Goal: Task Accomplishment & Management: Manage account settings

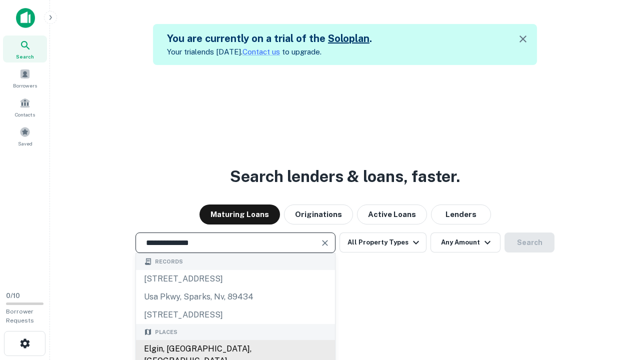
click at [235, 349] on div "Elgin, [GEOGRAPHIC_DATA], [GEOGRAPHIC_DATA]" at bounding box center [235, 355] width 199 height 30
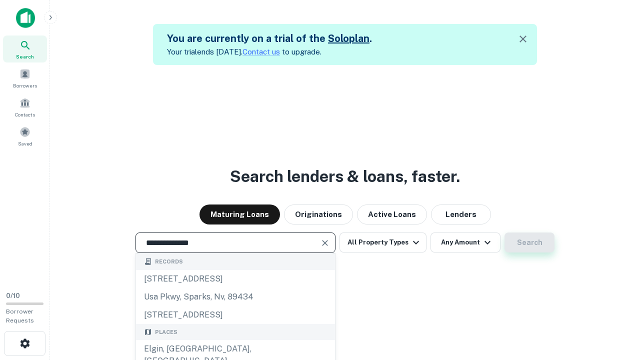
type input "**********"
click at [504, 232] on button "Search" at bounding box center [529, 242] width 50 height 20
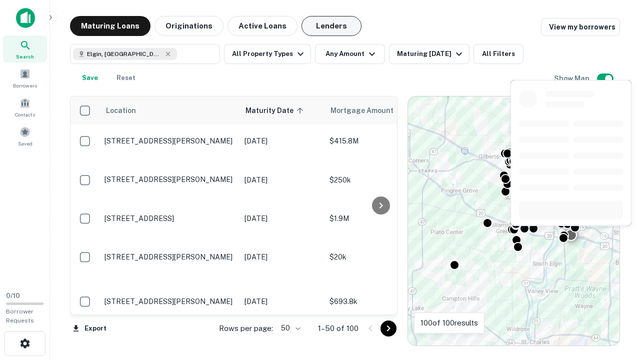
click at [331, 26] on button "Lenders" at bounding box center [331, 26] width 60 height 20
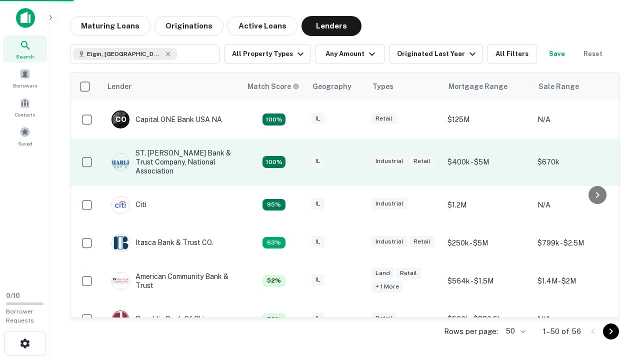
click at [355, 162] on div "IL" at bounding box center [336, 161] width 50 height 13
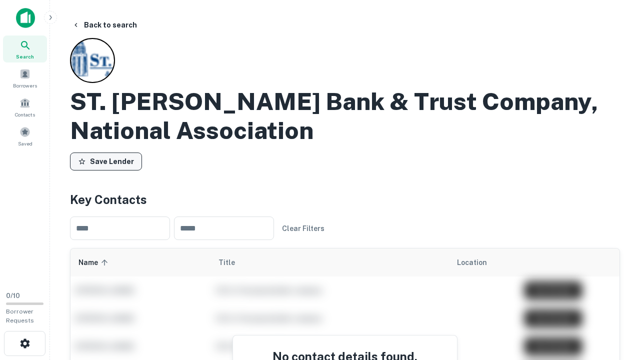
click at [106, 161] on button "Save Lender" at bounding box center [106, 161] width 72 height 18
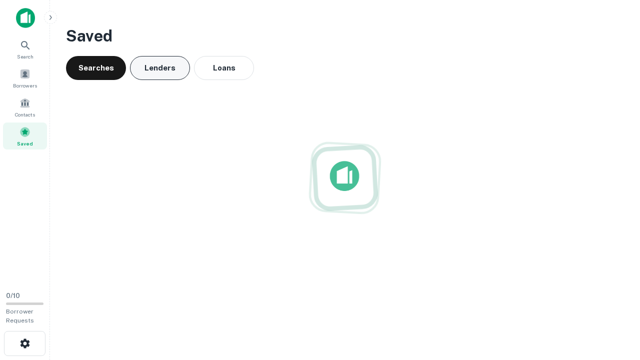
click at [160, 68] on button "Lenders" at bounding box center [160, 68] width 60 height 24
